Goal: Transaction & Acquisition: Purchase product/service

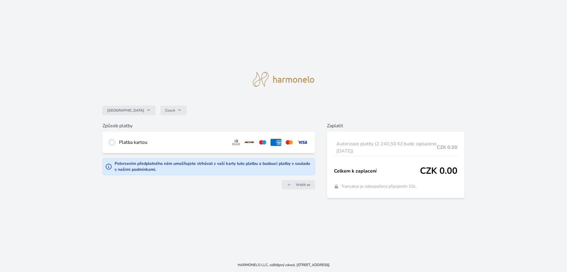
click at [114, 143] on input "radio" at bounding box center [112, 142] width 5 height 5
radio input "true"
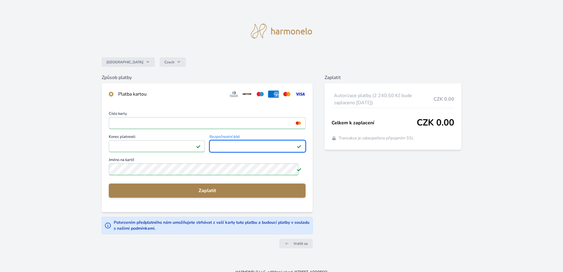
click at [231, 194] on span "Zaplatit" at bounding box center [206, 190] width 187 height 7
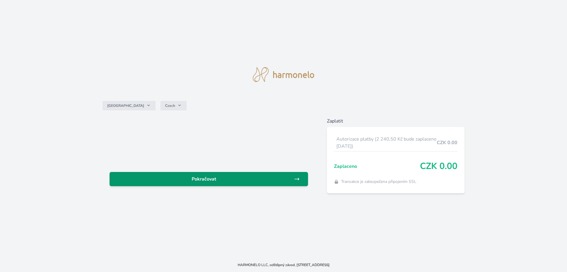
click at [253, 182] on span "Pokračovat" at bounding box center [204, 178] width 180 height 7
